Goal: Information Seeking & Learning: Find specific fact

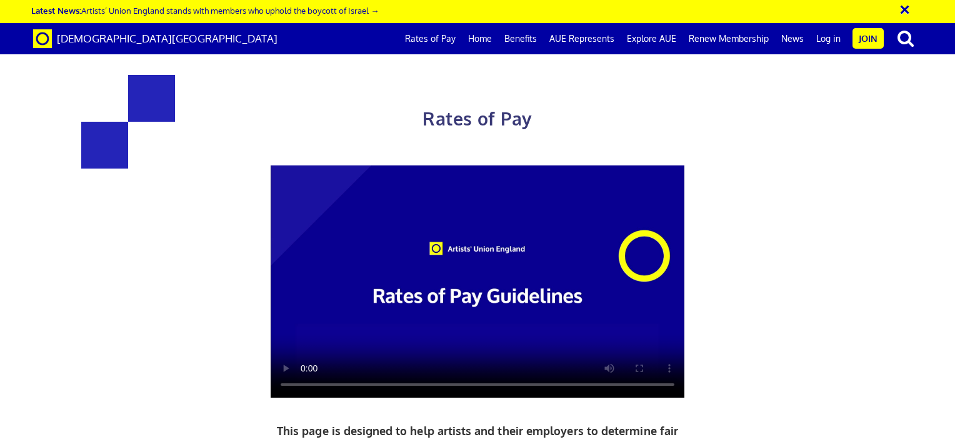
scroll to position [0, 9]
drag, startPoint x: 369, startPoint y: 227, endPoint x: 257, endPoint y: 169, distance: 126.3
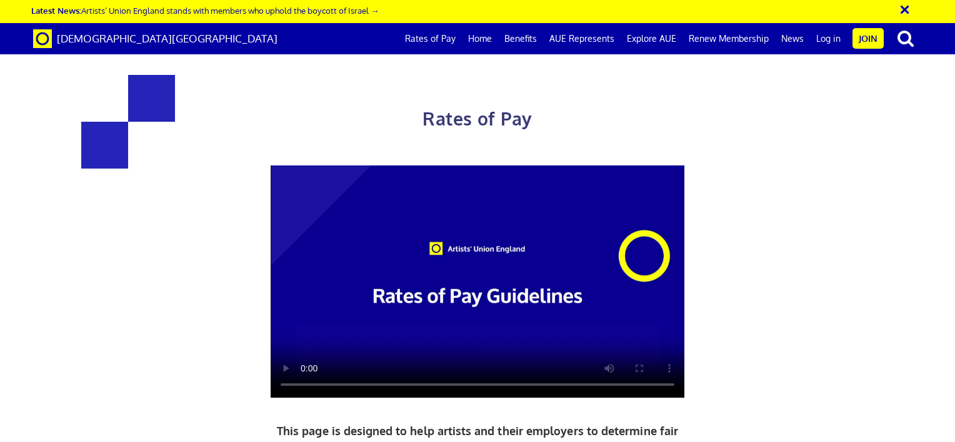
drag, startPoint x: 257, startPoint y: 169, endPoint x: 195, endPoint y: 151, distance: 65.1
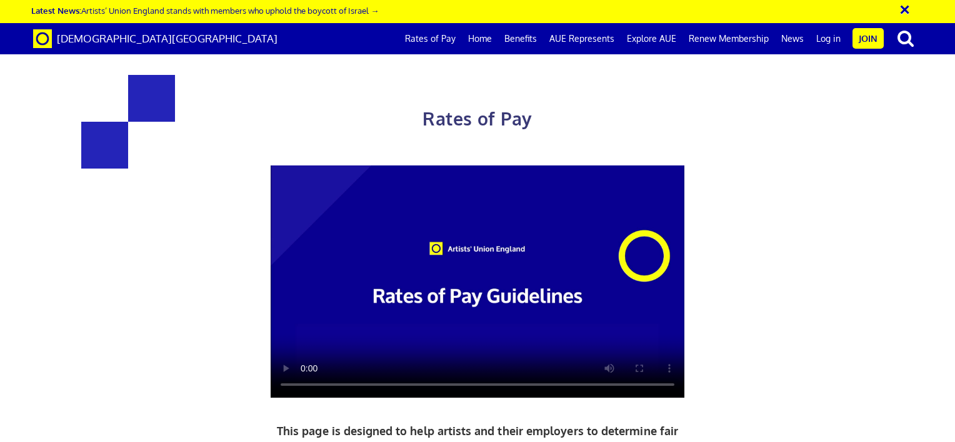
click at [87, 91] on div "Rates of Pay This page is designed to help artists and their employers to deter…" at bounding box center [478, 329] width 974 height 634
